Goal: Navigation & Orientation: Go to known website

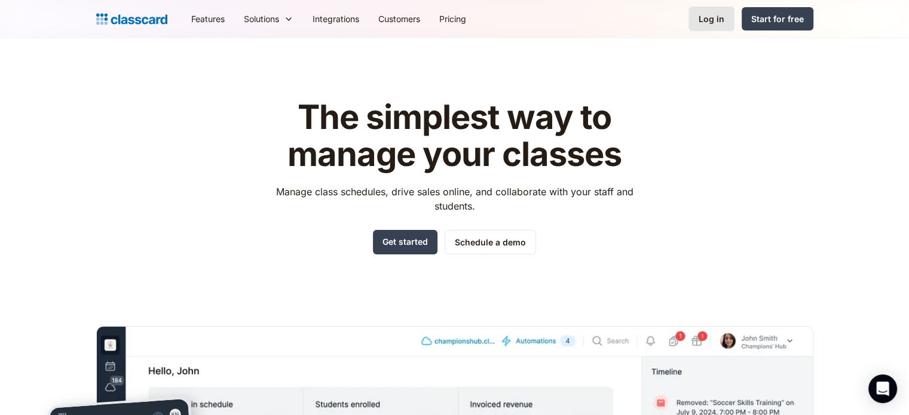
click at [697, 16] on link "Log in" at bounding box center [711, 19] width 46 height 24
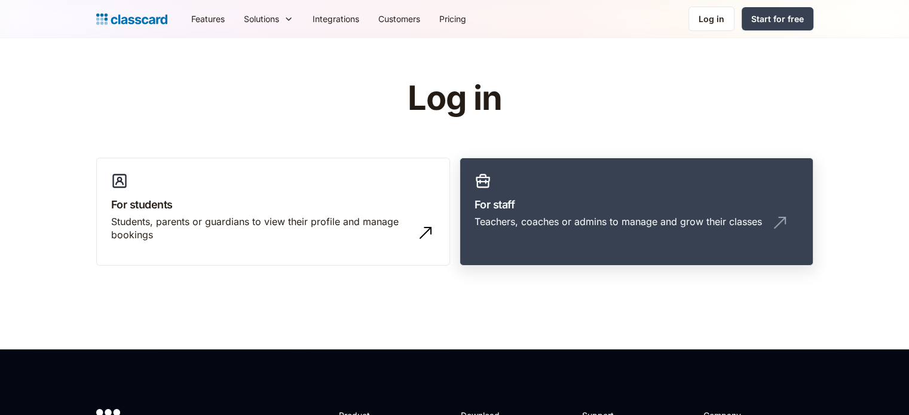
click at [608, 186] on link "For staff Teachers, coaches or admins to manage and grow their classes" at bounding box center [636, 212] width 354 height 109
